Goal: Task Accomplishment & Management: Use online tool/utility

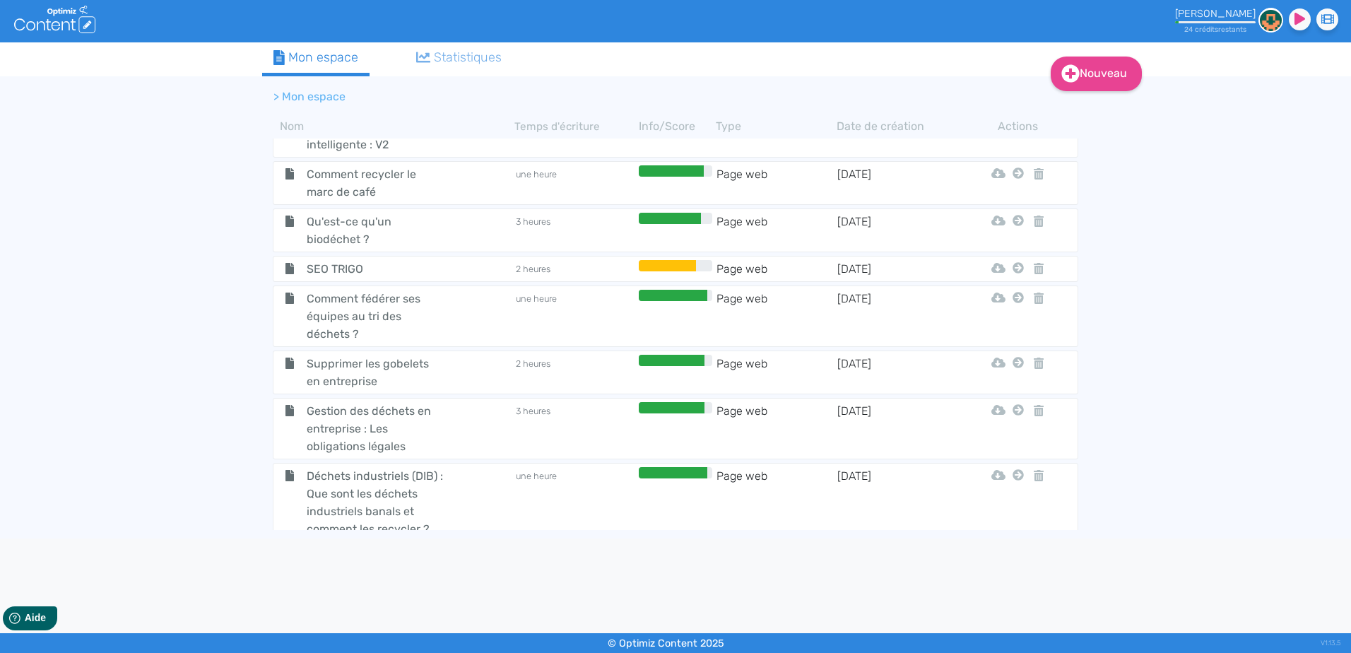
scroll to position [486, 0]
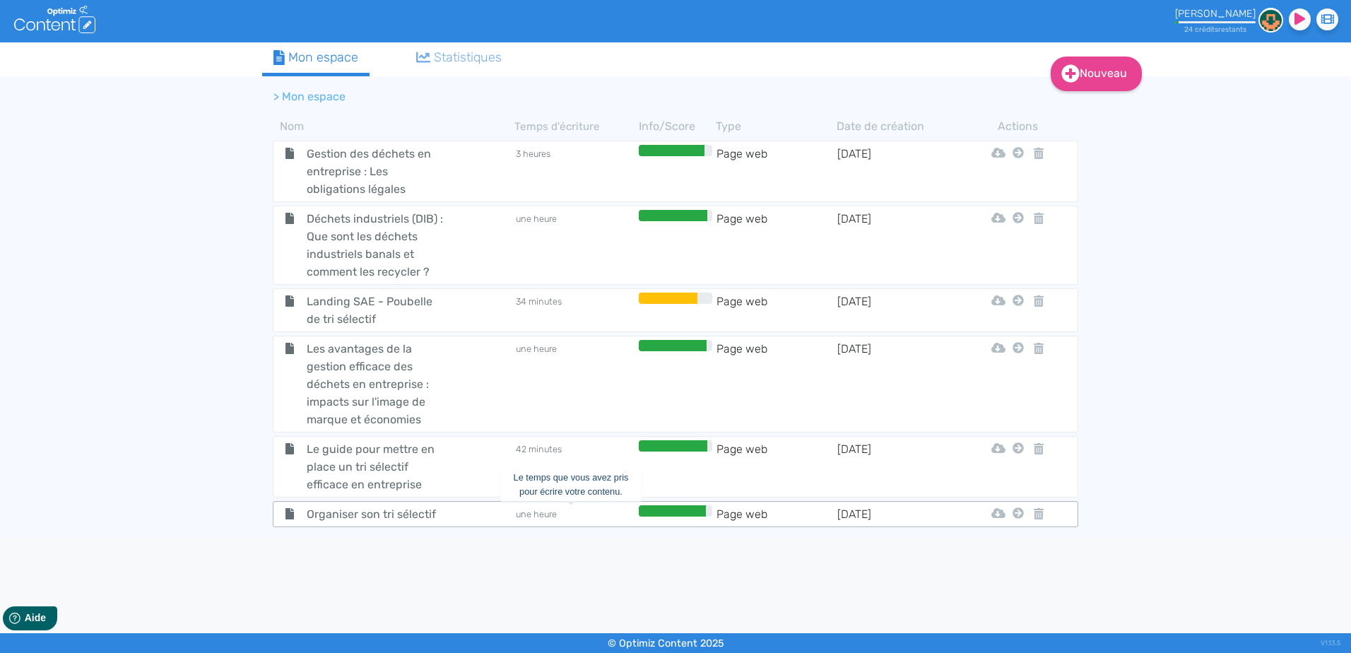
click at [577, 511] on td "une heure" at bounding box center [575, 514] width 121 height 18
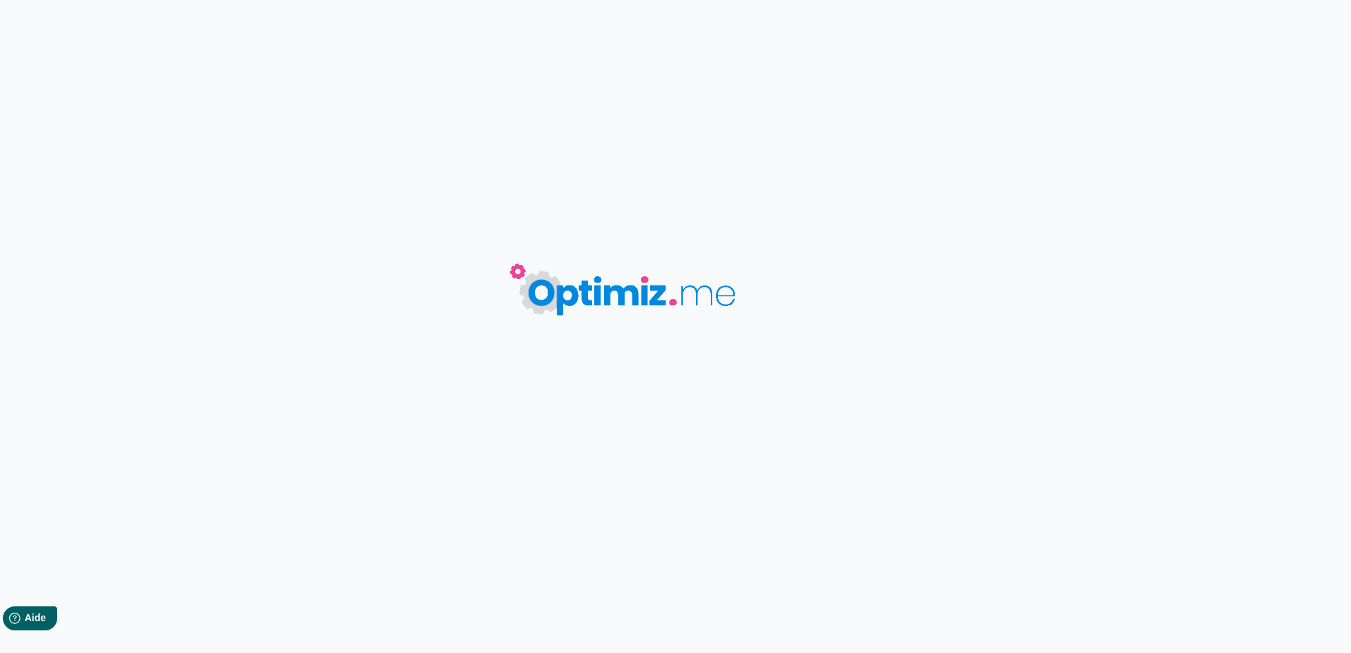
type input "Organiser son tri sélectif"
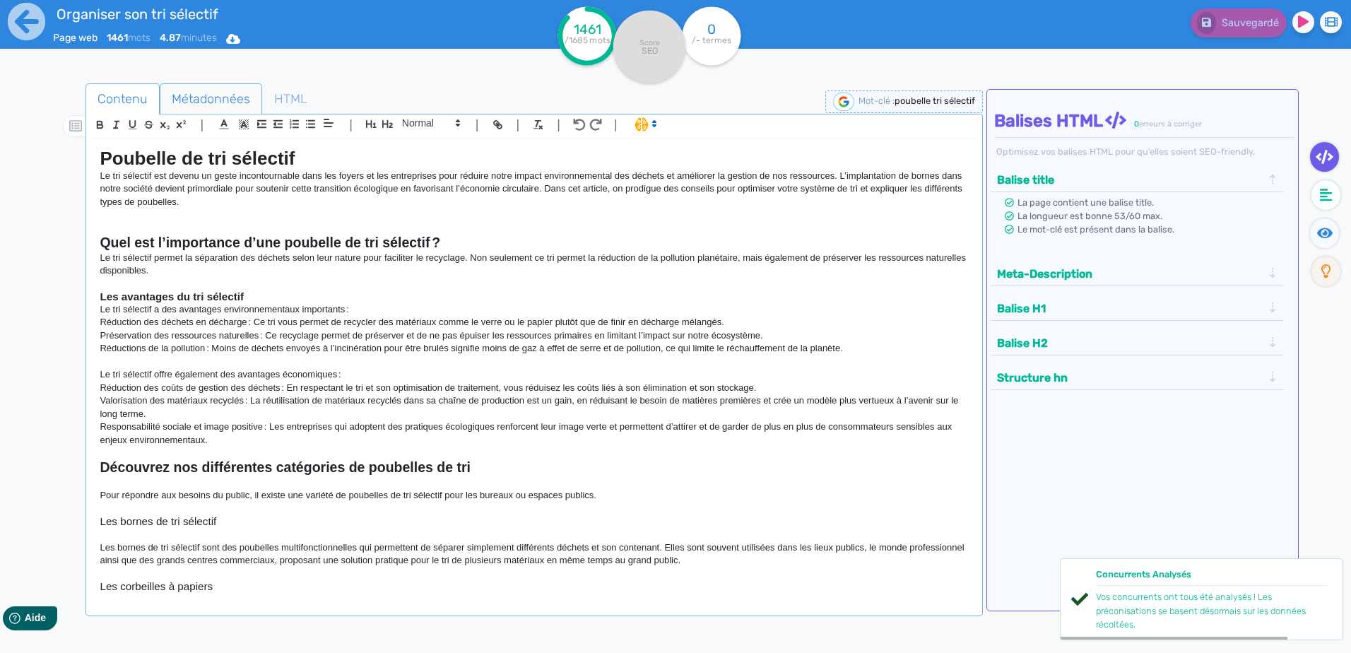
click at [220, 95] on span "Métadonnées" at bounding box center [210, 99] width 101 height 38
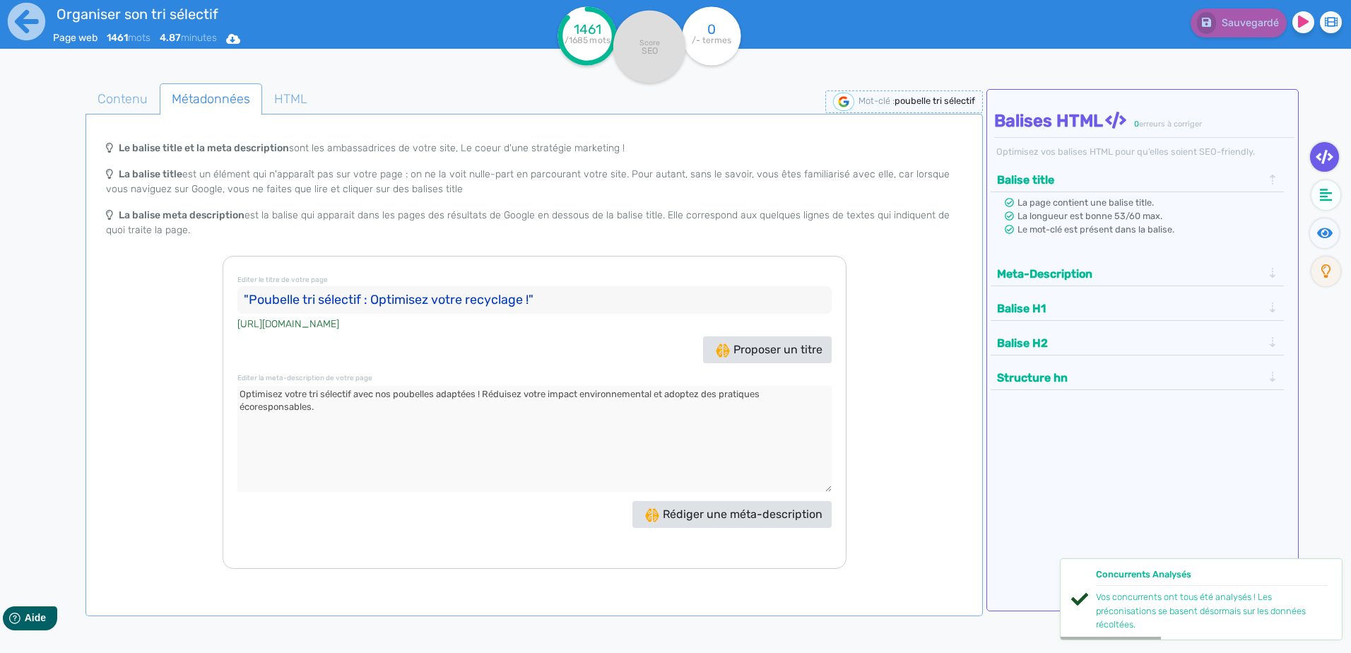
drag, startPoint x: 454, startPoint y: 414, endPoint x: 217, endPoint y: 387, distance: 239.1
click at [217, 387] on div "Le balise title et la meta description sont les ambassadrices de votre site, Le…" at bounding box center [533, 351] width 891 height 435
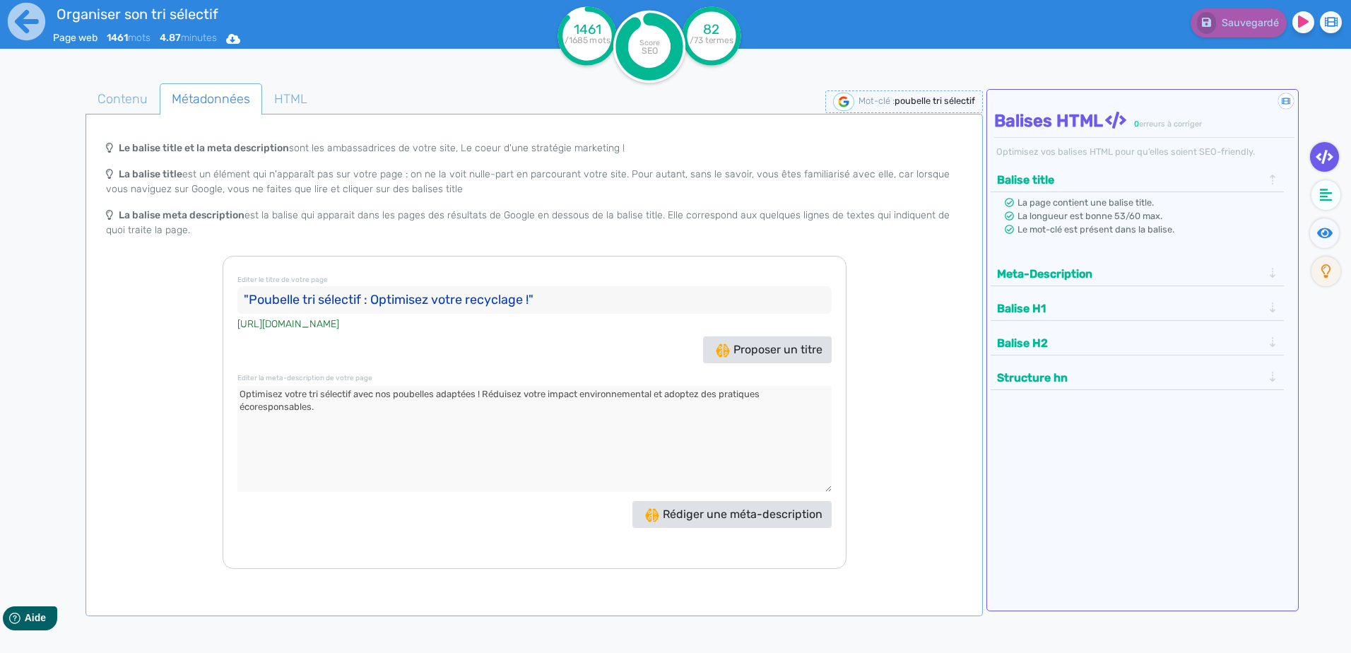
click at [16, 215] on div "Organiser son tri sélectif Page web 1461 mots 4.87 minutes Html Pdf Word 1461 /…" at bounding box center [675, 371] width 1351 height 742
click at [24, 18] on icon at bounding box center [26, 21] width 37 height 37
